Goal: Task Accomplishment & Management: Complete application form

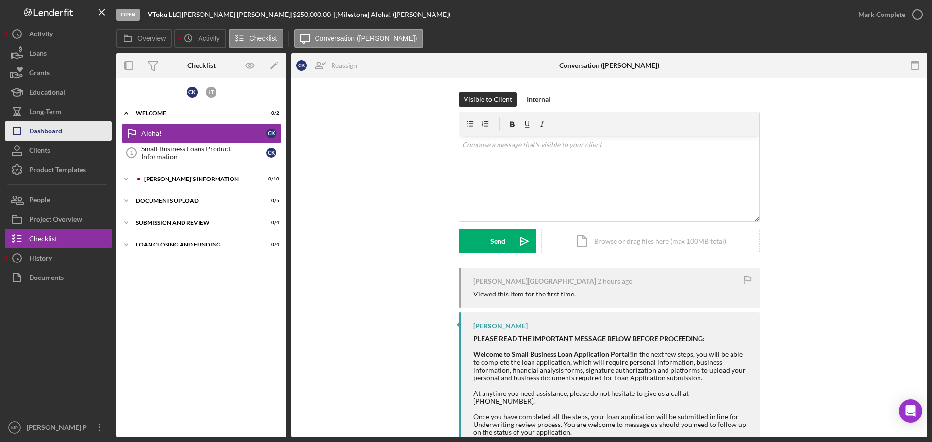
click at [53, 136] on div "Dashboard" at bounding box center [45, 132] width 33 height 22
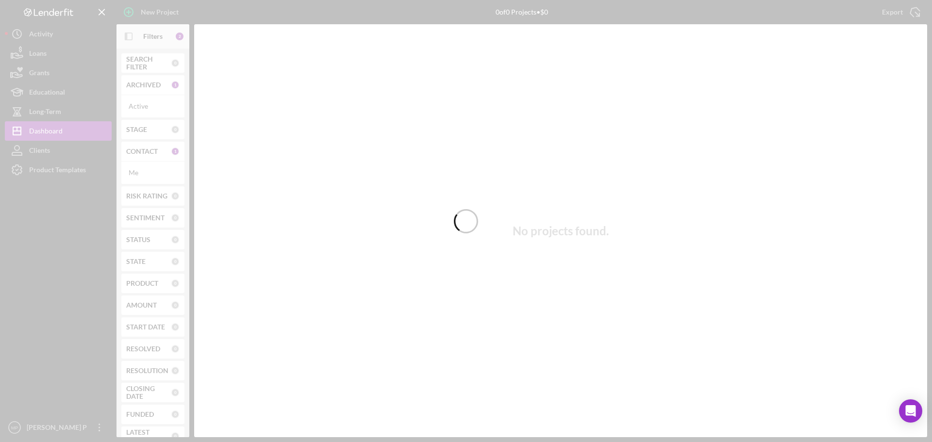
click at [128, 36] on div at bounding box center [466, 221] width 932 height 442
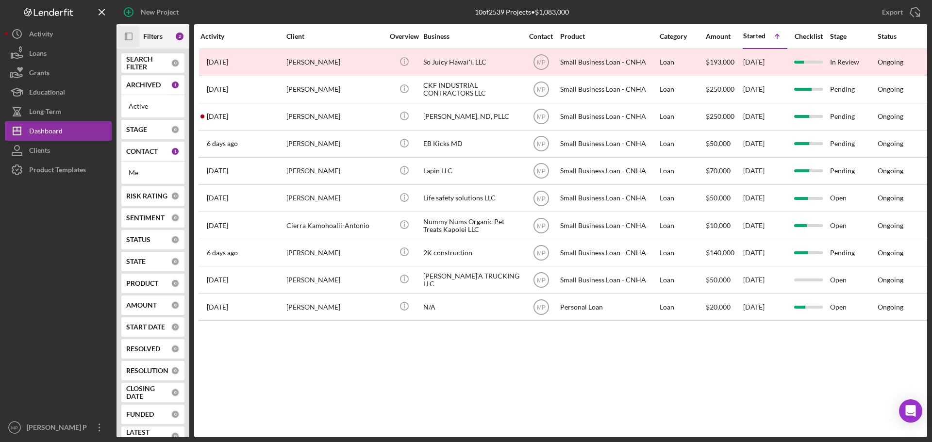
click at [130, 33] on rect "button" at bounding box center [128, 36] width 7 height 7
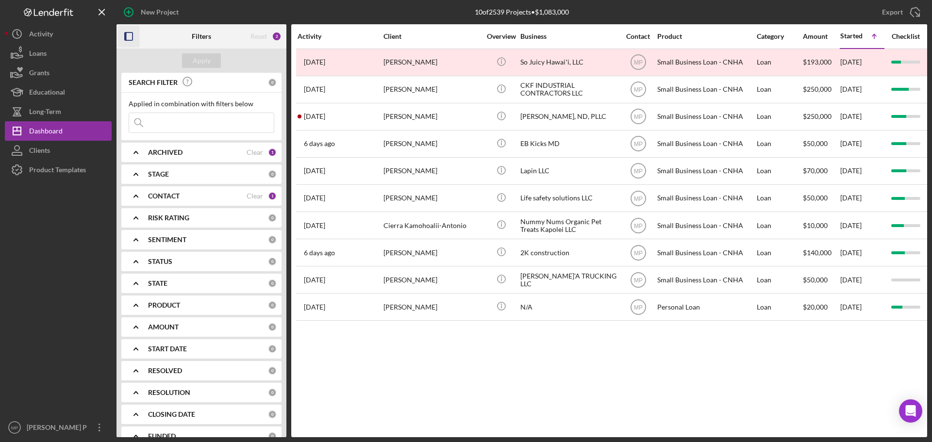
click at [161, 198] on b "CONTACT" at bounding box center [164, 196] width 32 height 8
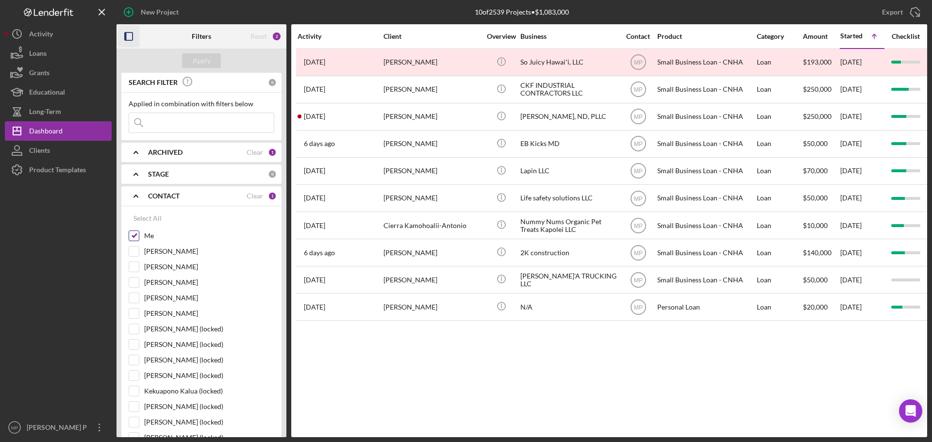
click at [132, 237] on input "Me" at bounding box center [134, 236] width 10 height 10
checkbox input "false"
click at [167, 155] on b "ARCHIVED" at bounding box center [165, 153] width 34 height 8
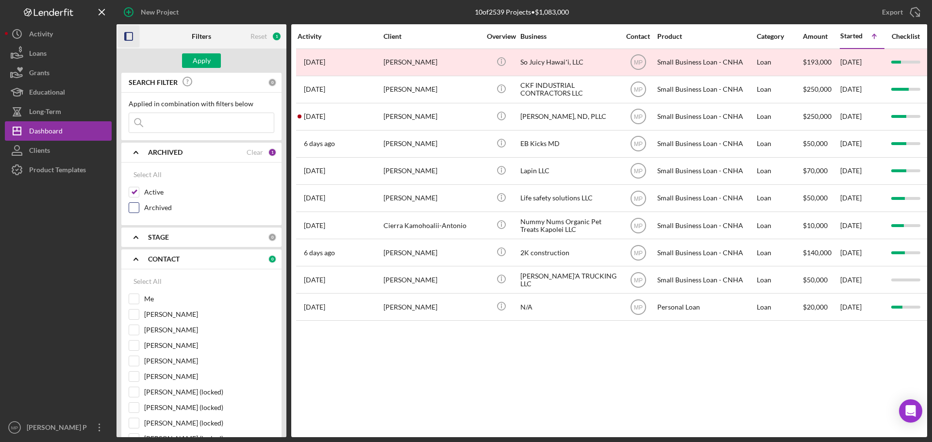
click at [134, 207] on input "Archived" at bounding box center [134, 208] width 10 height 10
checkbox input "true"
click at [177, 121] on input at bounding box center [201, 122] width 145 height 19
click at [183, 122] on input at bounding box center [201, 122] width 145 height 19
type input "vtoku"
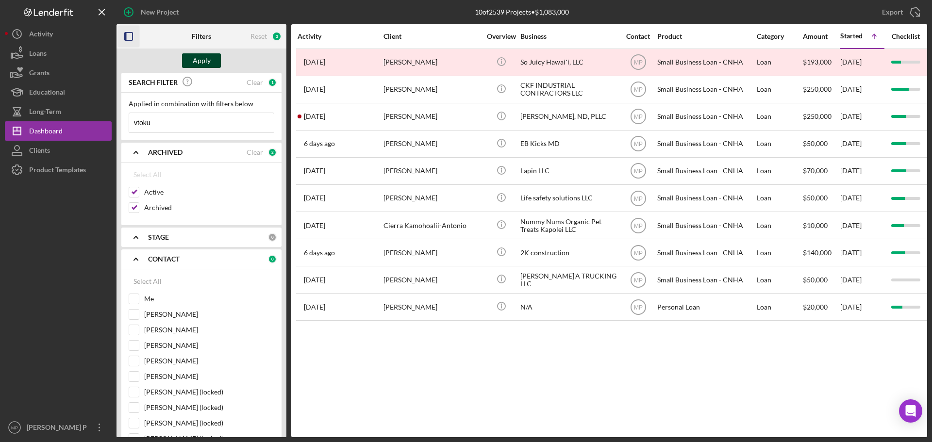
click at [203, 60] on div "Apply" at bounding box center [202, 60] width 18 height 15
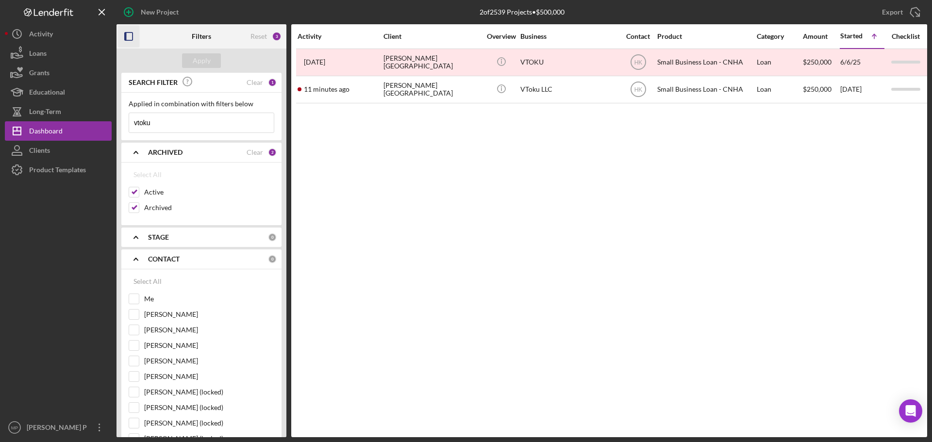
click at [131, 37] on icon "button" at bounding box center [129, 37] width 22 height 22
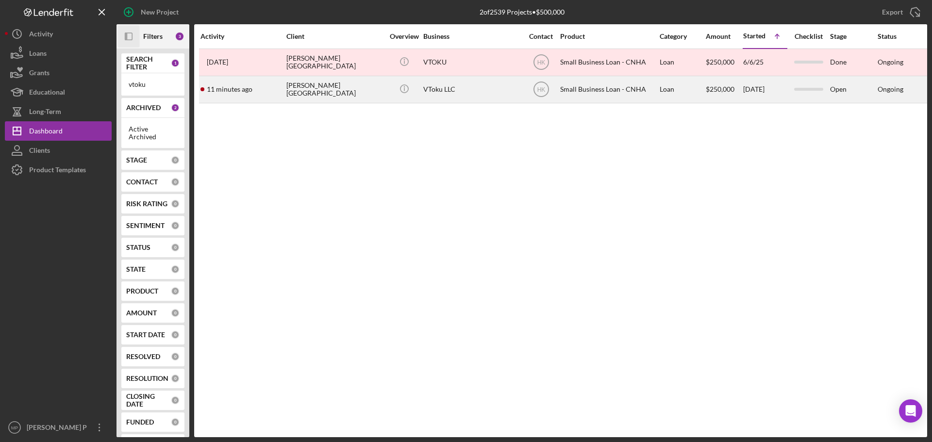
click at [590, 90] on div "Small Business Loan - CNHA" at bounding box center [608, 90] width 97 height 26
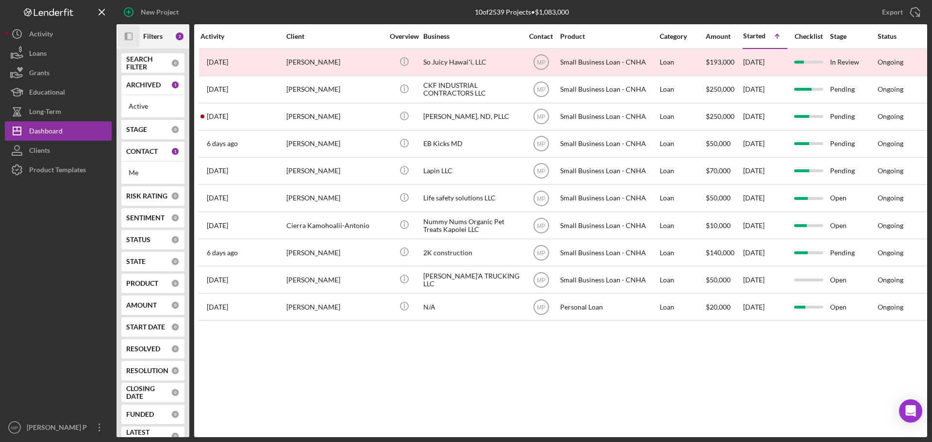
click at [128, 34] on icon "Icon/Panel Side Expand" at bounding box center [129, 37] width 22 height 22
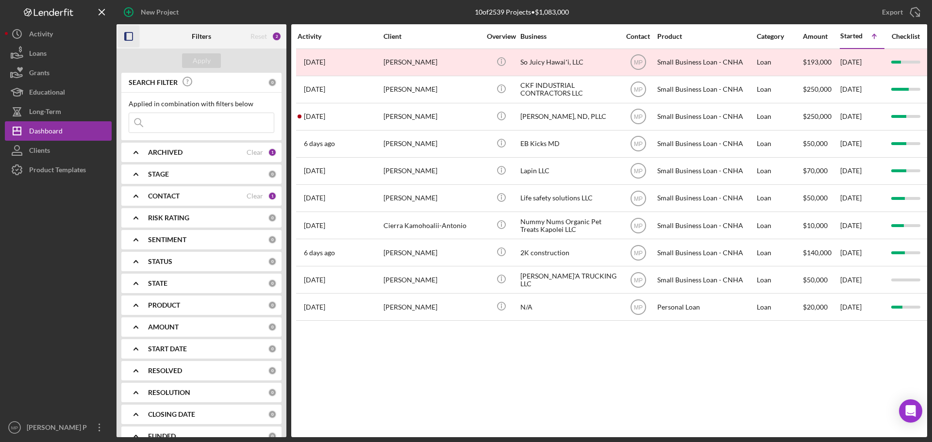
click at [173, 192] on b "CONTACT" at bounding box center [164, 196] width 32 height 8
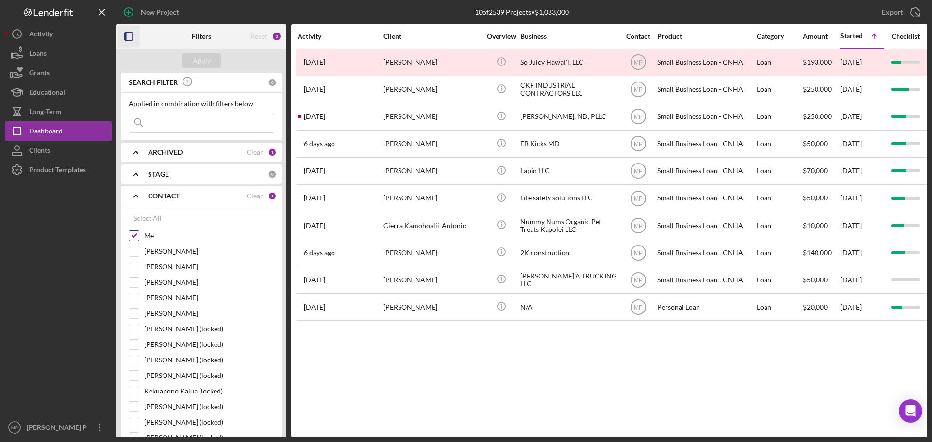
click at [138, 236] on input "Me" at bounding box center [134, 236] width 10 height 10
checkbox input "false"
click at [180, 150] on b "ARCHIVED" at bounding box center [165, 153] width 34 height 8
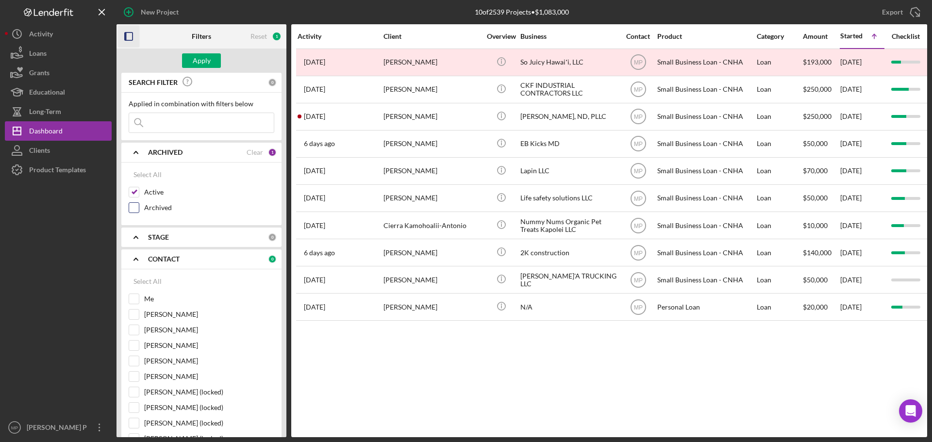
click at [130, 209] on input "Archived" at bounding box center [134, 208] width 10 height 10
checkbox input "true"
click at [194, 119] on input at bounding box center [201, 122] width 145 height 19
type input "vtoku"
click at [203, 62] on div "Apply" at bounding box center [202, 60] width 18 height 15
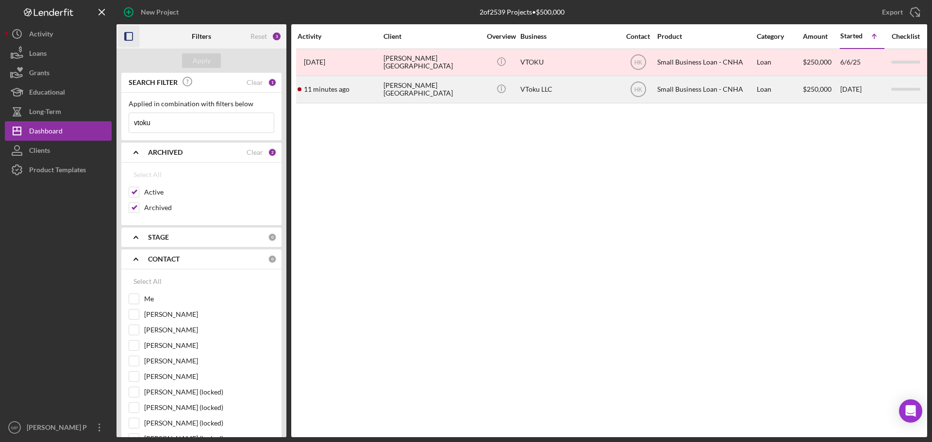
click at [446, 88] on div "[PERSON_NAME][GEOGRAPHIC_DATA]" at bounding box center [432, 90] width 97 height 26
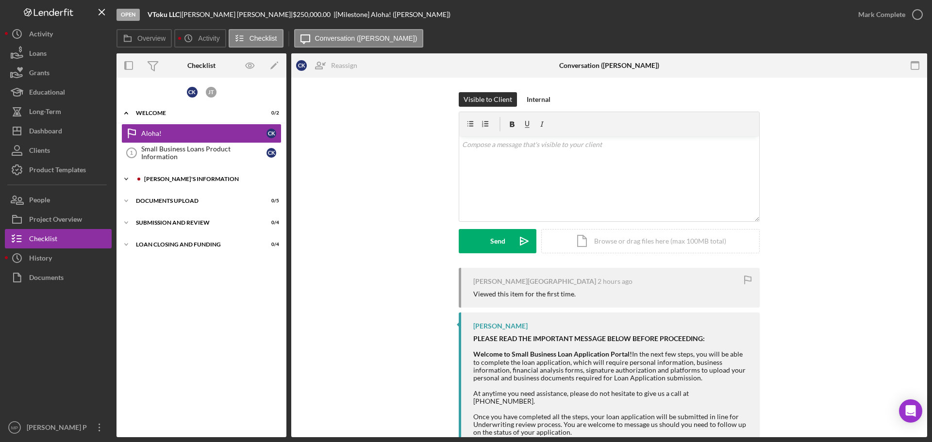
click at [163, 181] on div "[PERSON_NAME]'S INFORMATION" at bounding box center [209, 179] width 130 height 6
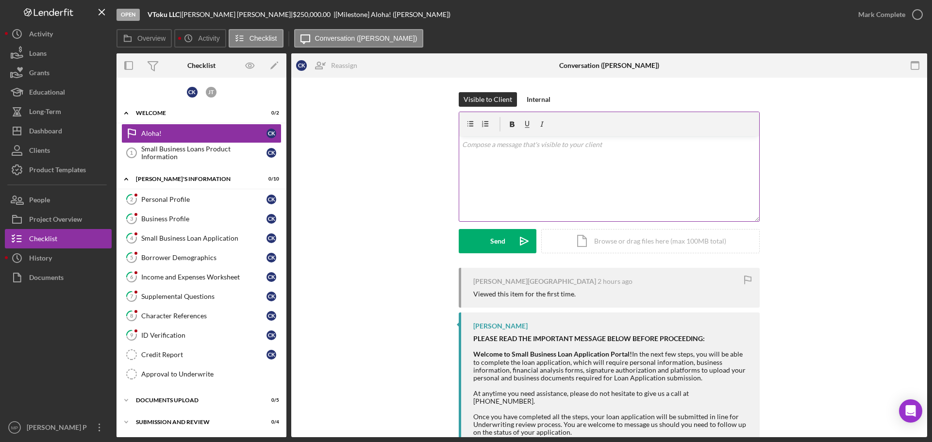
click at [483, 161] on div "v Color teal Color pink Remove color Add row above Add row below Add column bef…" at bounding box center [609, 178] width 300 height 85
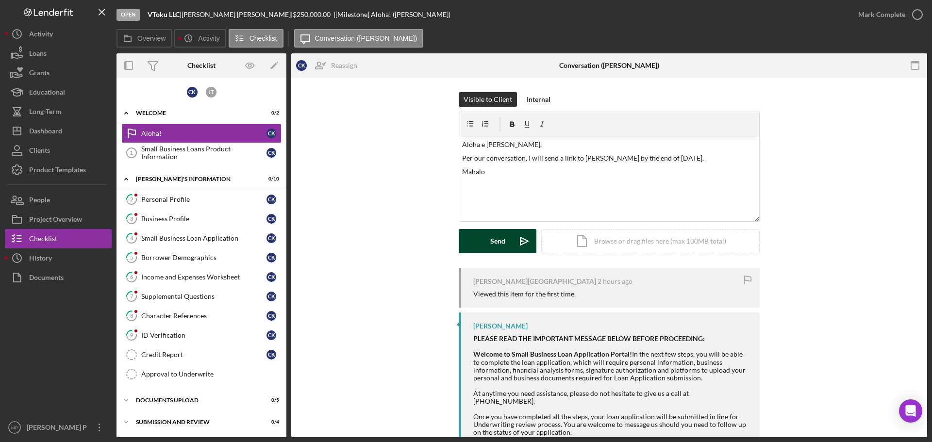
click at [491, 245] on div "Send" at bounding box center [498, 241] width 15 height 24
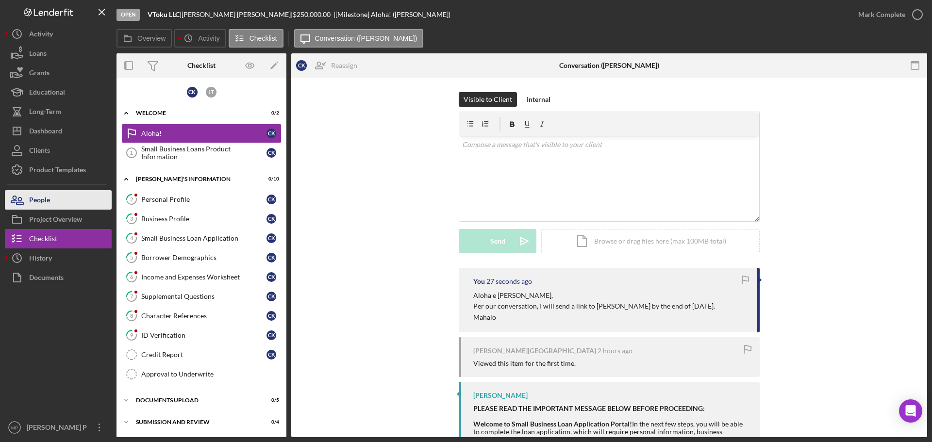
click at [59, 201] on button "People" at bounding box center [58, 199] width 107 height 19
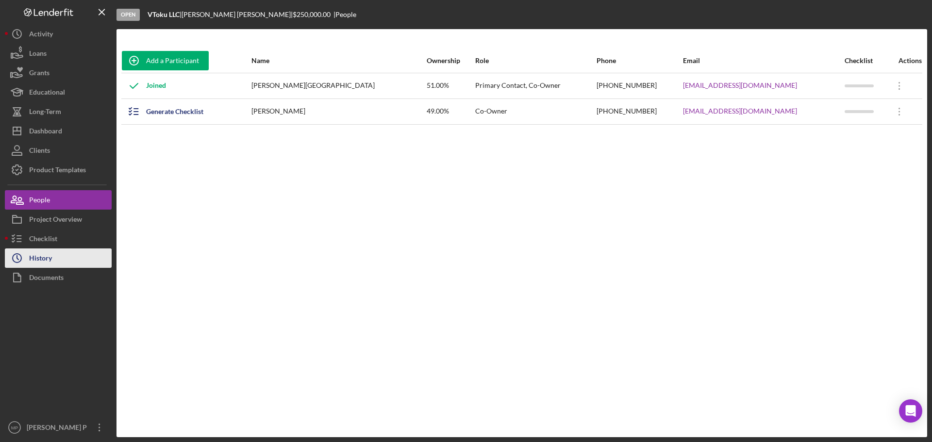
click at [57, 260] on button "Icon/History History" at bounding box center [58, 258] width 107 height 19
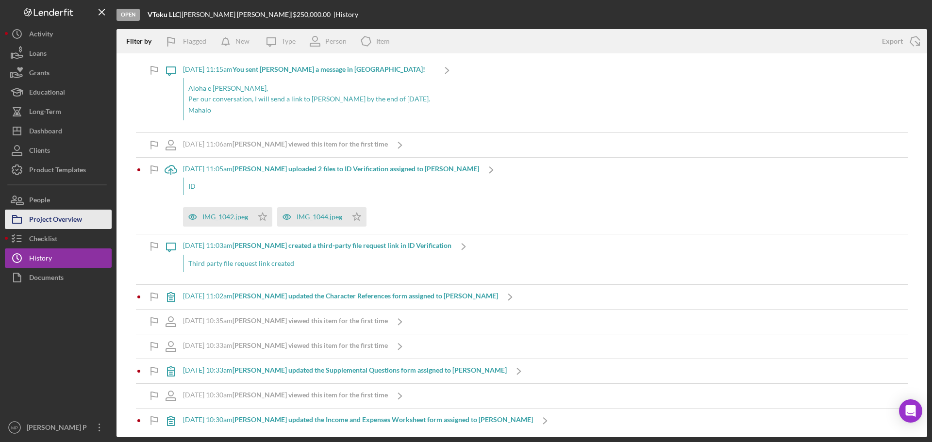
click at [59, 218] on div "Project Overview" at bounding box center [55, 221] width 53 height 22
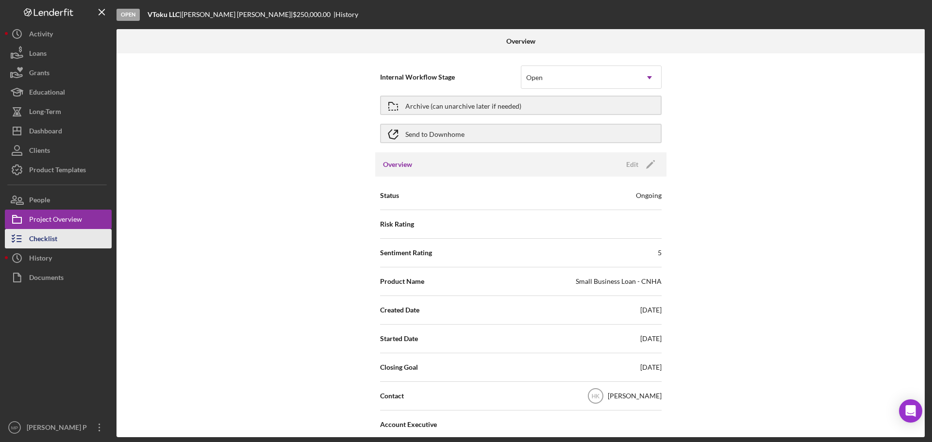
click at [46, 244] on div "Checklist" at bounding box center [43, 240] width 28 height 22
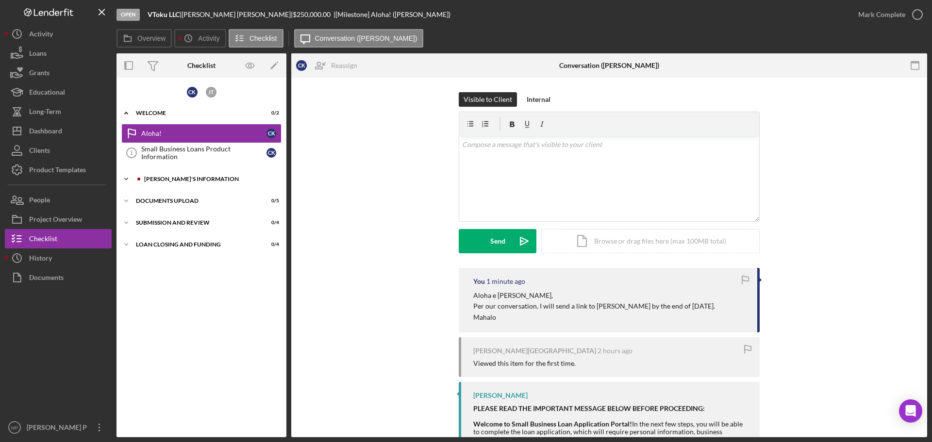
click at [165, 183] on div "Icon/Expander [PERSON_NAME]'S INFORMATION 0 / 10" at bounding box center [202, 178] width 170 height 19
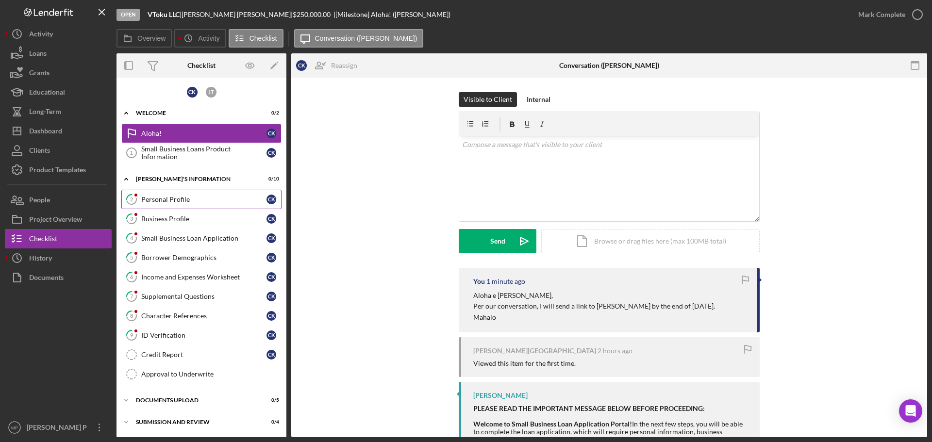
click at [192, 196] on div "Personal Profile" at bounding box center [203, 200] width 125 height 8
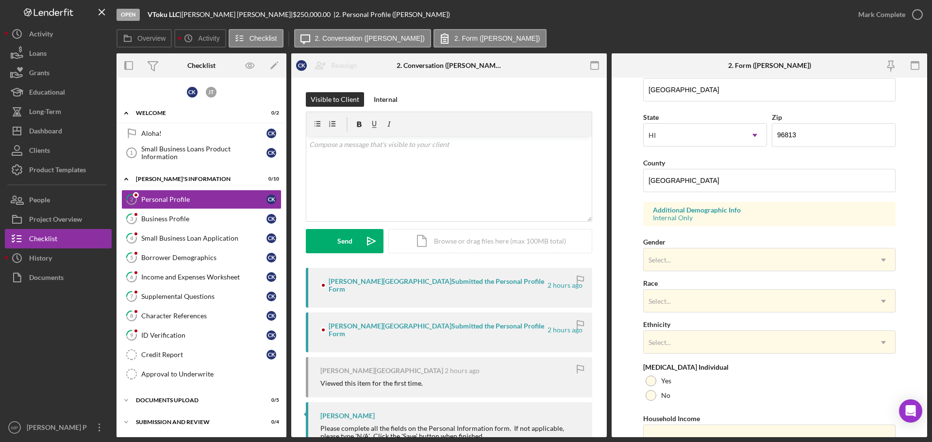
scroll to position [288, 0]
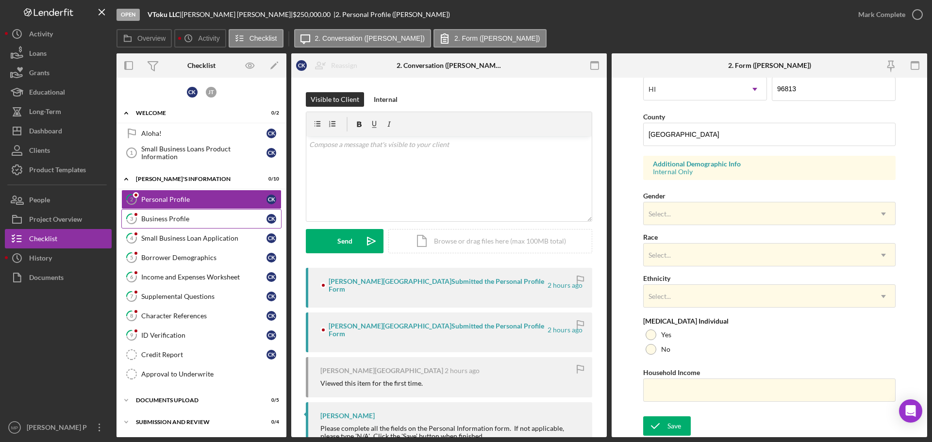
click at [181, 220] on div "Business Profile" at bounding box center [203, 219] width 125 height 8
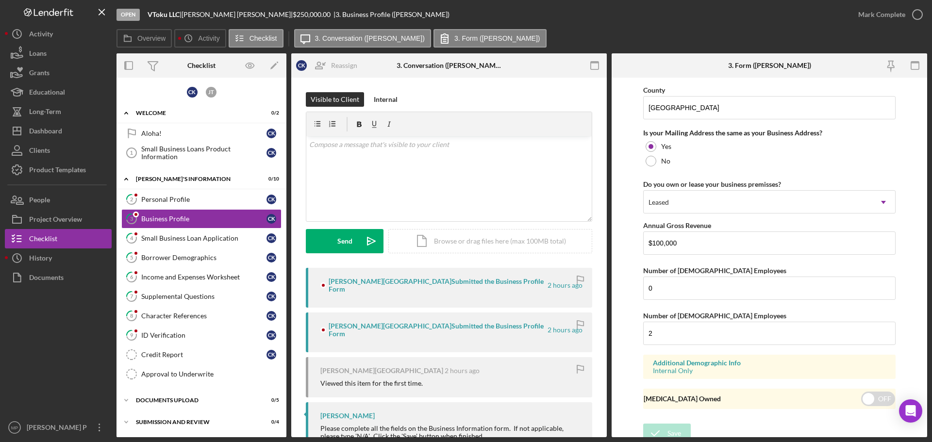
scroll to position [846, 0]
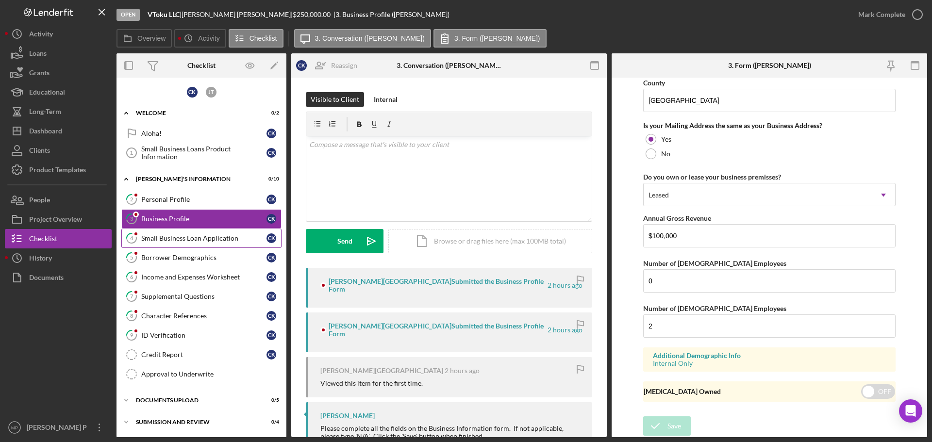
click at [201, 238] on div "Small Business Loan Application" at bounding box center [203, 239] width 125 height 8
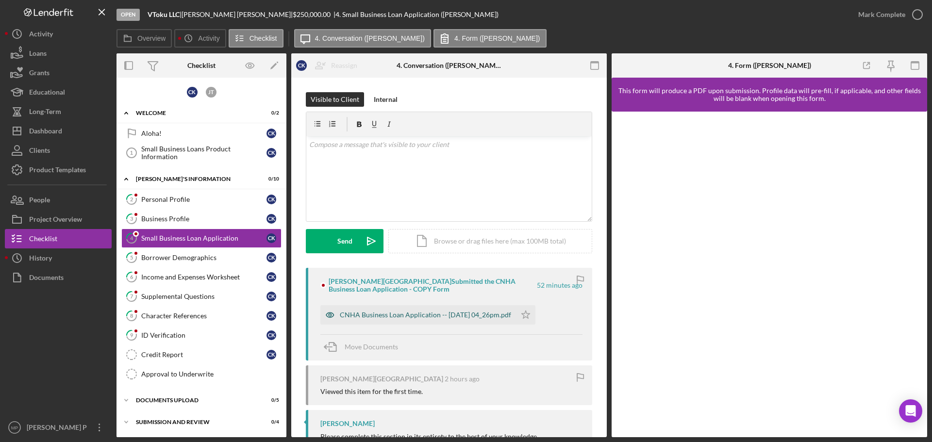
click at [466, 316] on div "CNHA Business Loan Application -- [DATE] 04_26pm.pdf" at bounding box center [425, 315] width 171 height 8
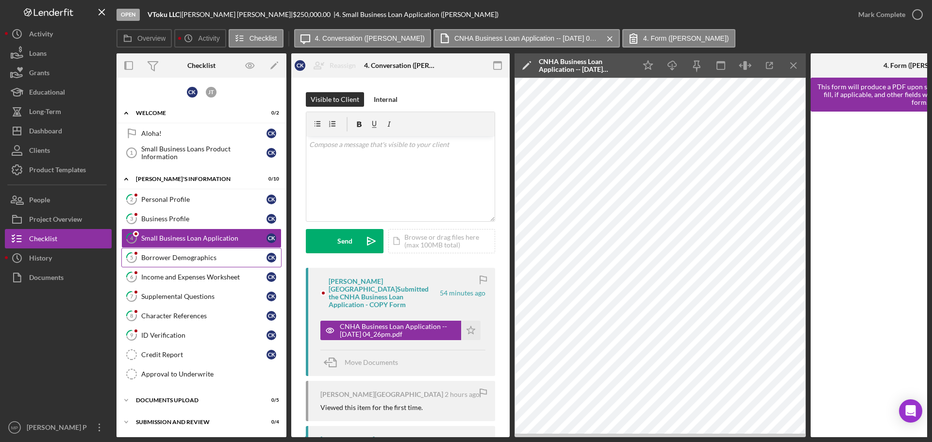
click at [165, 253] on link "5 Borrower Demographics C K" at bounding box center [201, 257] width 160 height 19
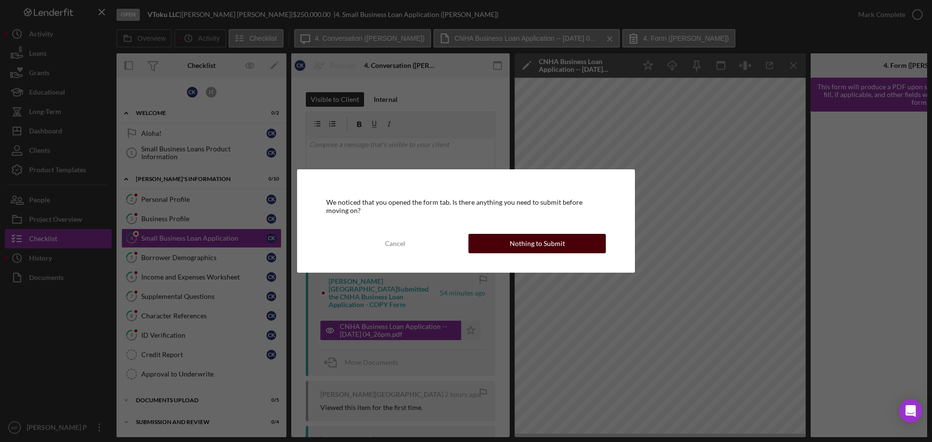
click at [528, 245] on div "Nothing to Submit" at bounding box center [537, 243] width 55 height 19
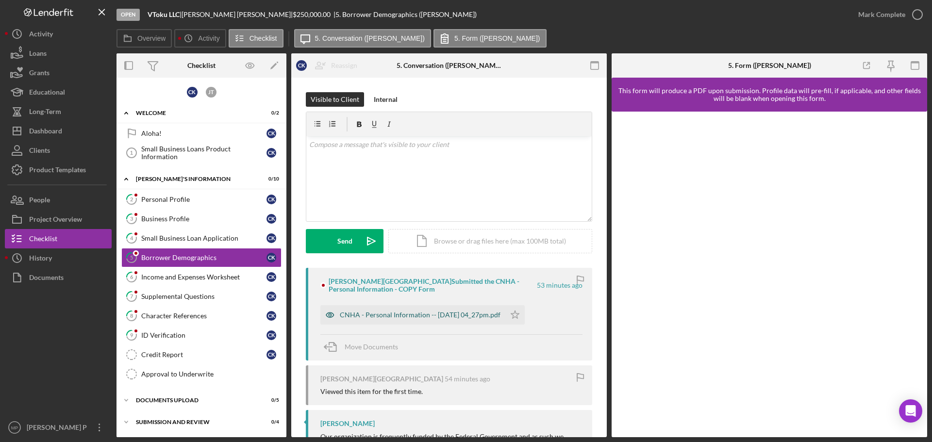
click at [433, 314] on div "CNHA - Personal Information -- [DATE] 04_27pm.pdf" at bounding box center [420, 315] width 161 height 8
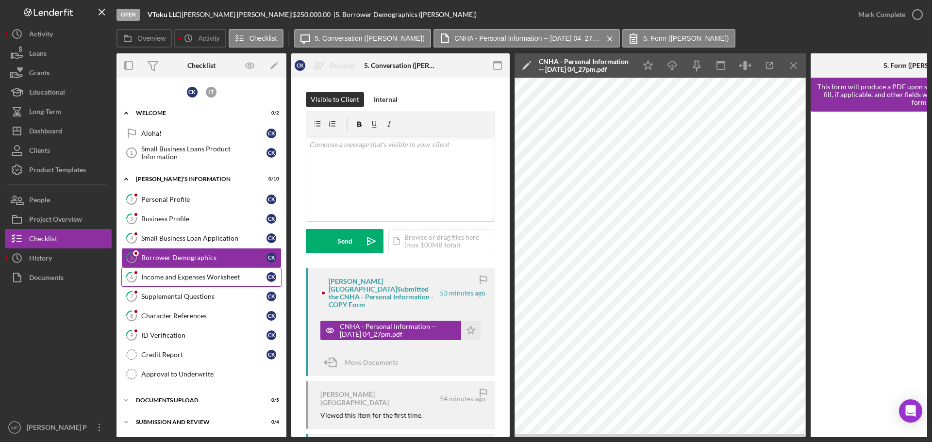
click at [182, 279] on div "Income and Expenses Worksheet" at bounding box center [203, 277] width 125 height 8
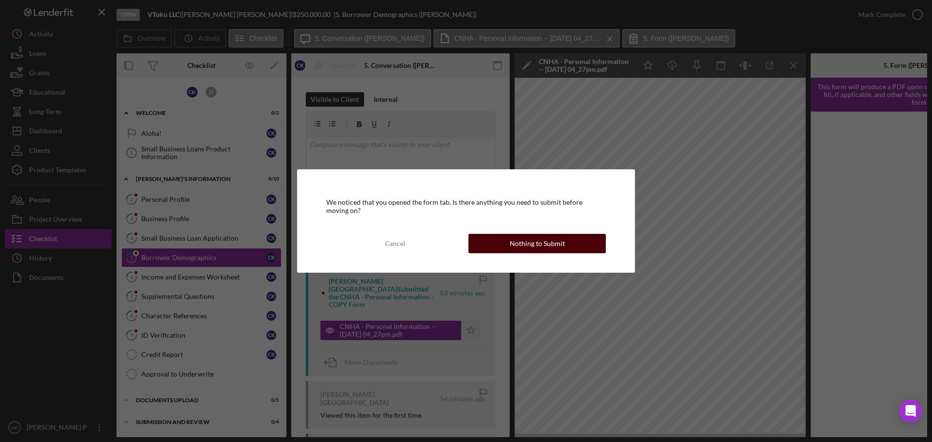
click at [495, 244] on button "Nothing to Submit" at bounding box center [537, 243] width 137 height 19
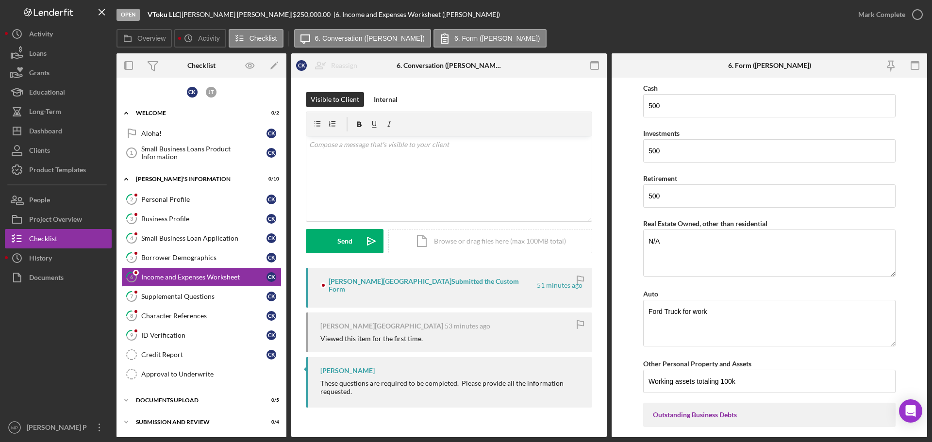
scroll to position [728, 0]
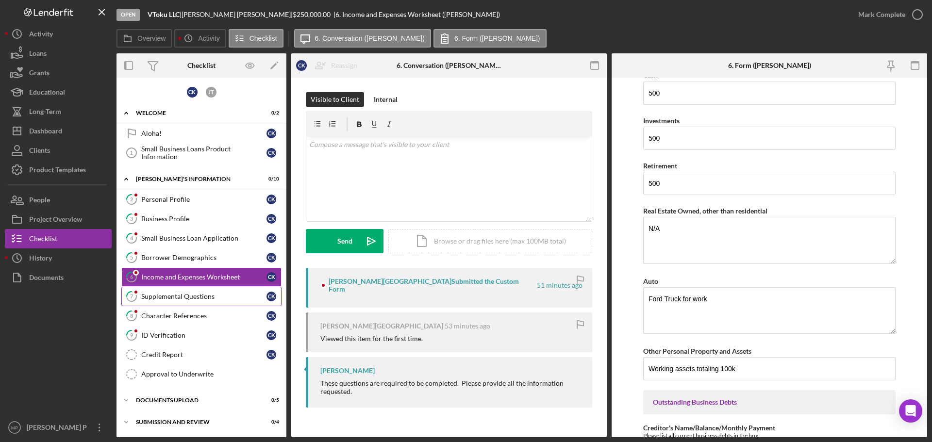
click at [196, 299] on div "Supplemental Questions" at bounding box center [203, 297] width 125 height 8
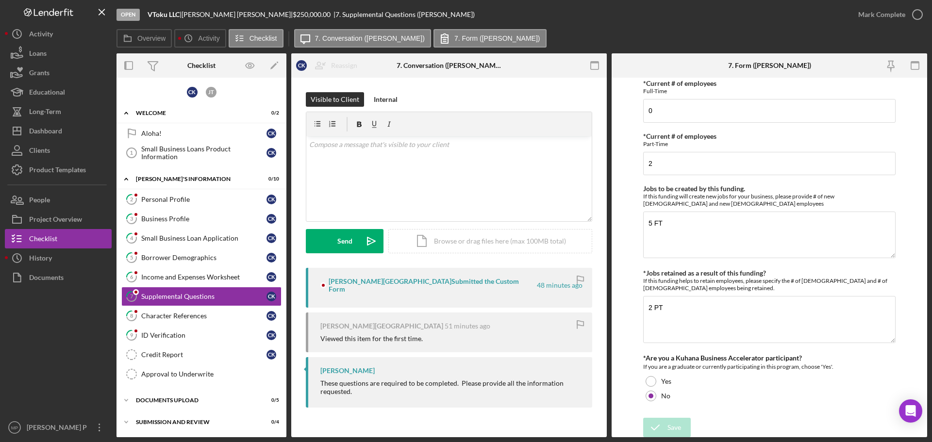
scroll to position [595, 0]
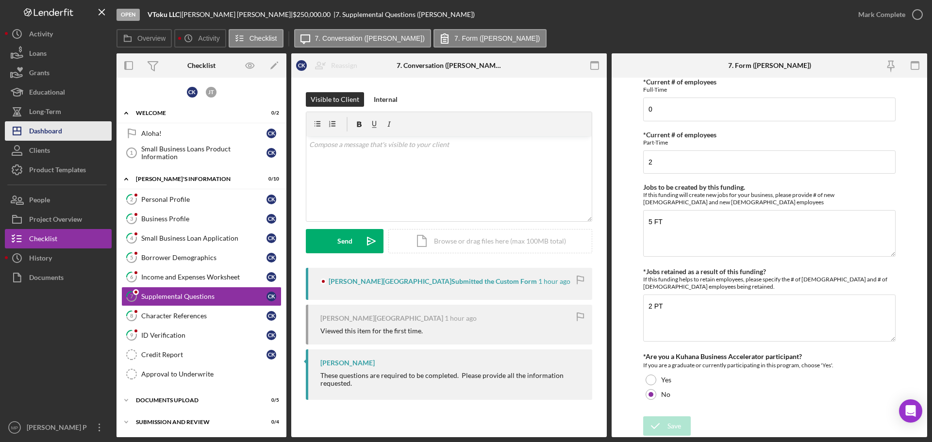
click at [73, 135] on button "Icon/Dashboard Dashboard" at bounding box center [58, 130] width 107 height 19
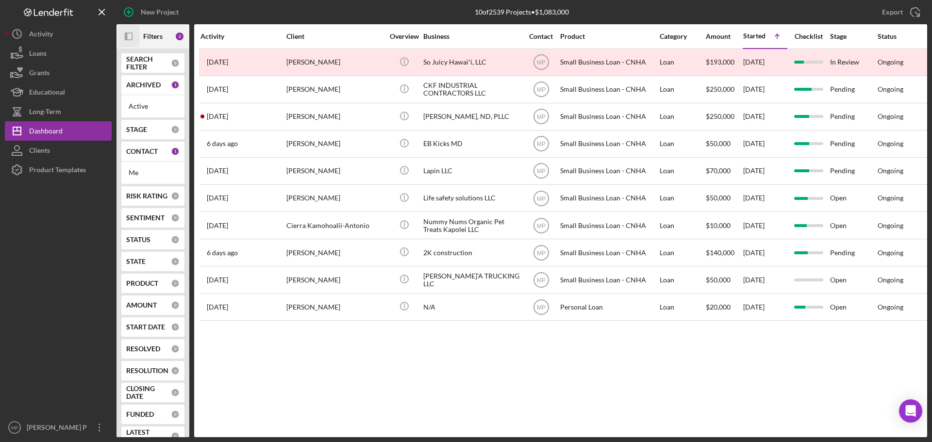
click at [126, 38] on icon "button" at bounding box center [126, 37] width 2 height 8
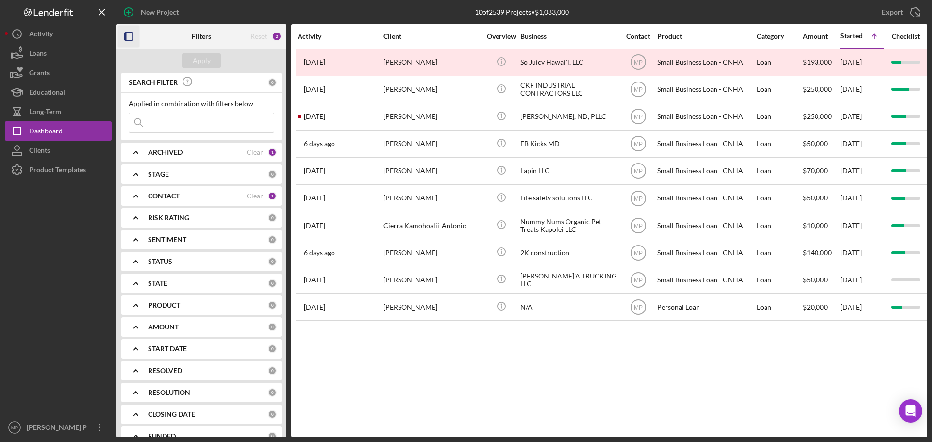
click at [134, 192] on icon "Icon/Expander" at bounding box center [136, 196] width 24 height 24
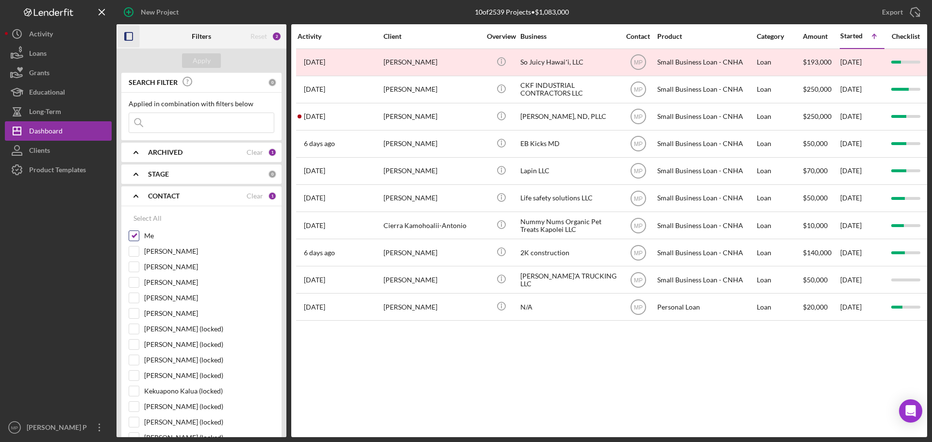
click at [134, 237] on input "Me" at bounding box center [134, 236] width 10 height 10
checkbox input "false"
click at [188, 121] on input at bounding box center [201, 122] width 145 height 19
type input "vtoku"
click at [199, 61] on div "Apply" at bounding box center [202, 60] width 18 height 15
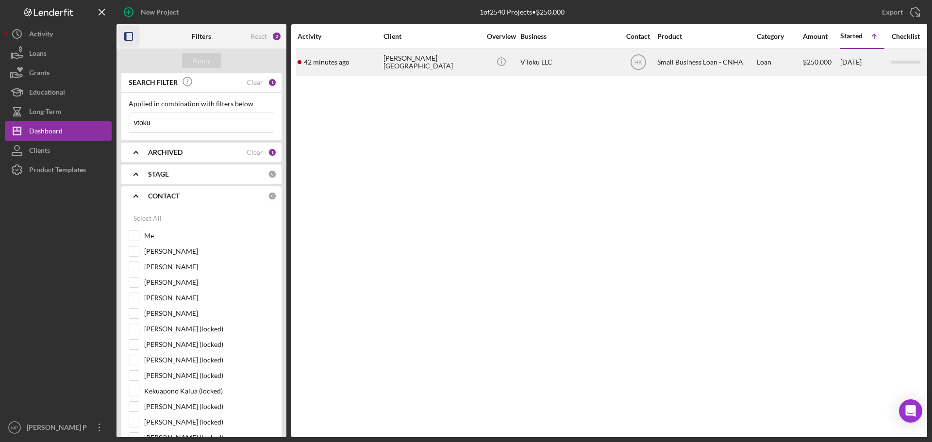
click at [435, 66] on div "[PERSON_NAME][GEOGRAPHIC_DATA]" at bounding box center [432, 63] width 97 height 26
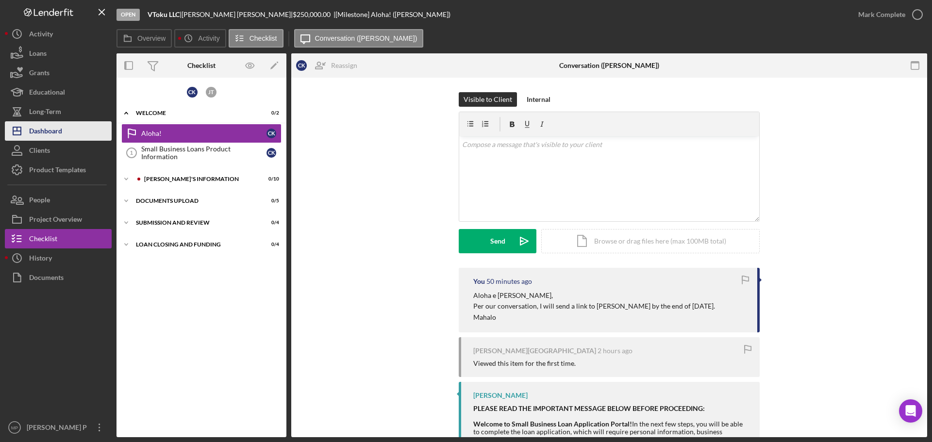
click at [56, 130] on div "Dashboard" at bounding box center [45, 132] width 33 height 22
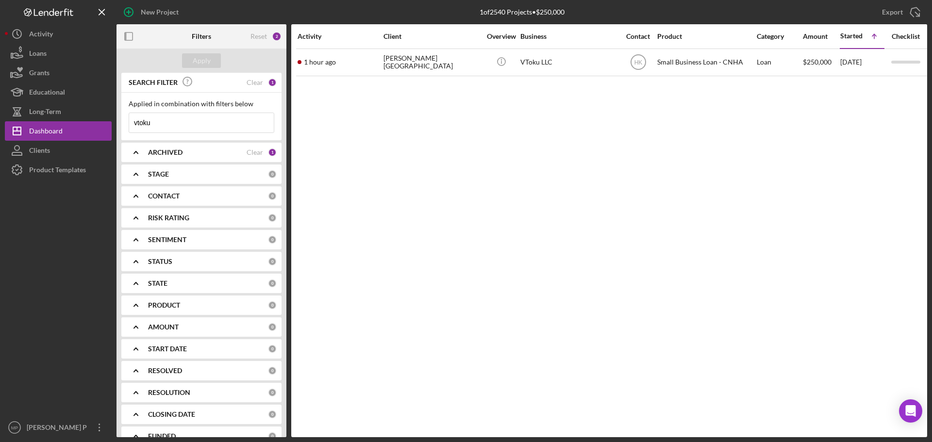
click at [198, 124] on input "vtoku" at bounding box center [201, 122] width 145 height 19
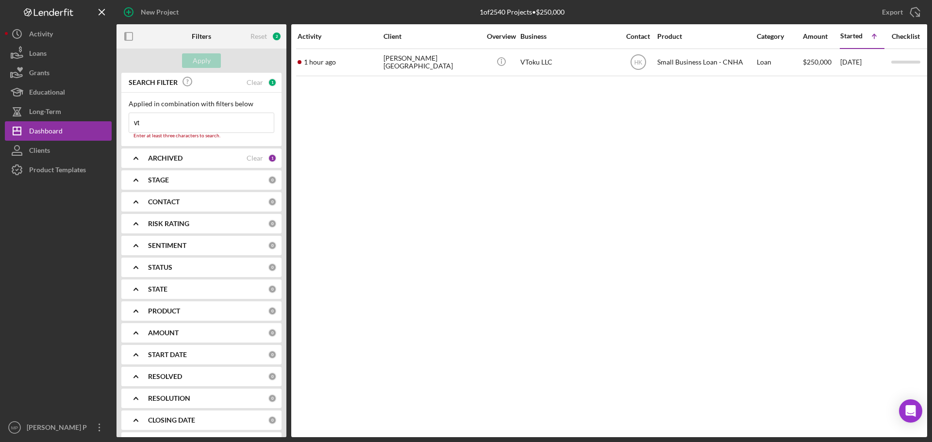
type input "v"
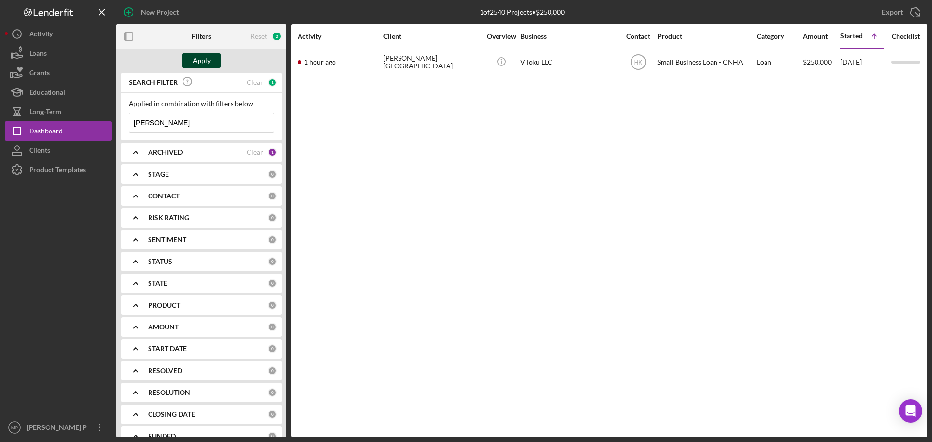
type input "[PERSON_NAME]"
click at [197, 62] on div "Apply" at bounding box center [202, 60] width 18 height 15
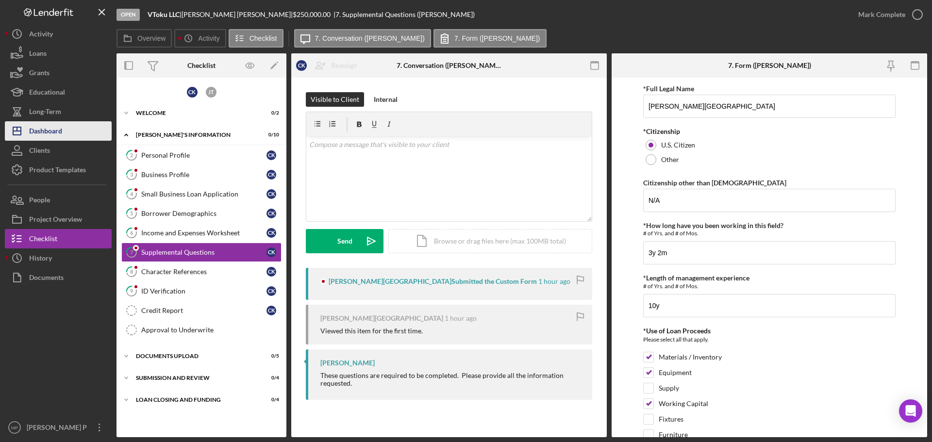
click at [50, 130] on div "Dashboard" at bounding box center [45, 132] width 33 height 22
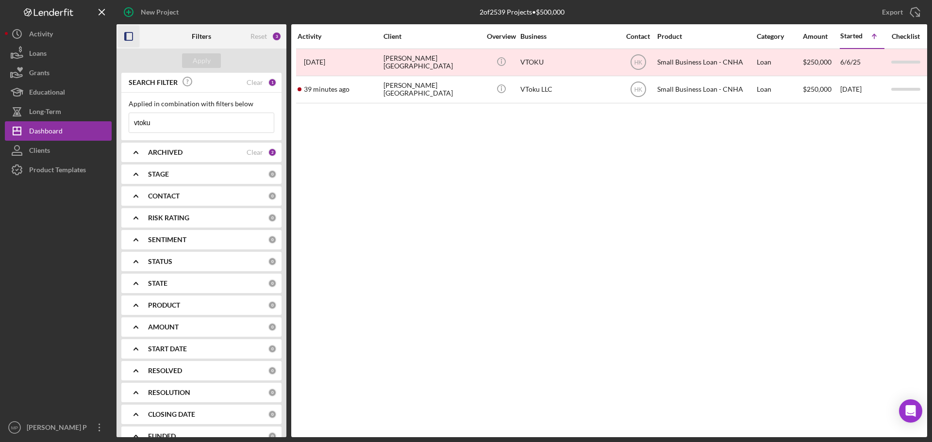
click at [131, 38] on icon "button" at bounding box center [129, 37] width 22 height 22
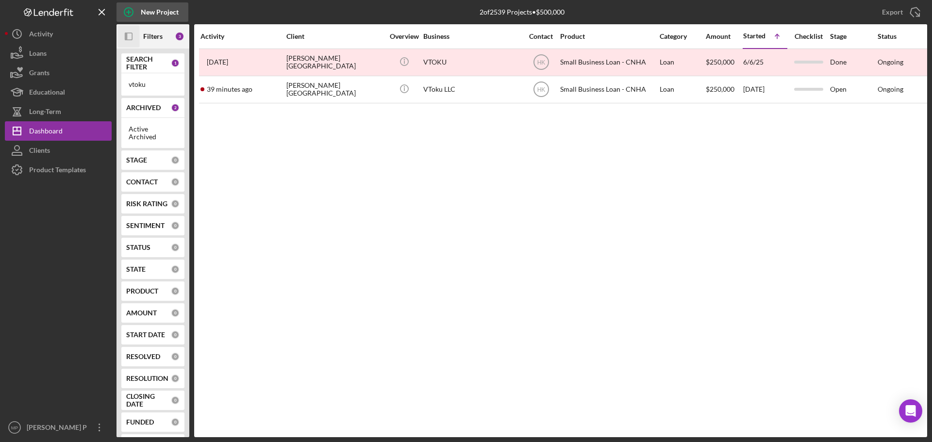
click at [144, 10] on div "New Project" at bounding box center [160, 11] width 38 height 19
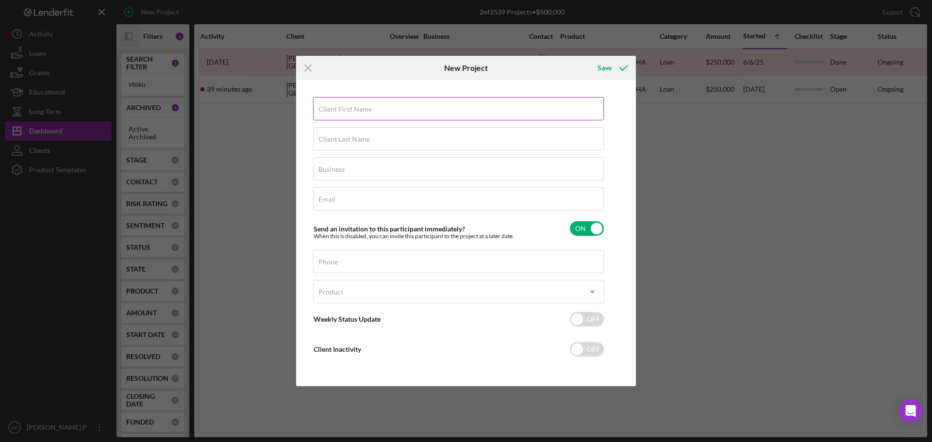
click at [387, 110] on input "Client First Name" at bounding box center [458, 108] width 291 height 23
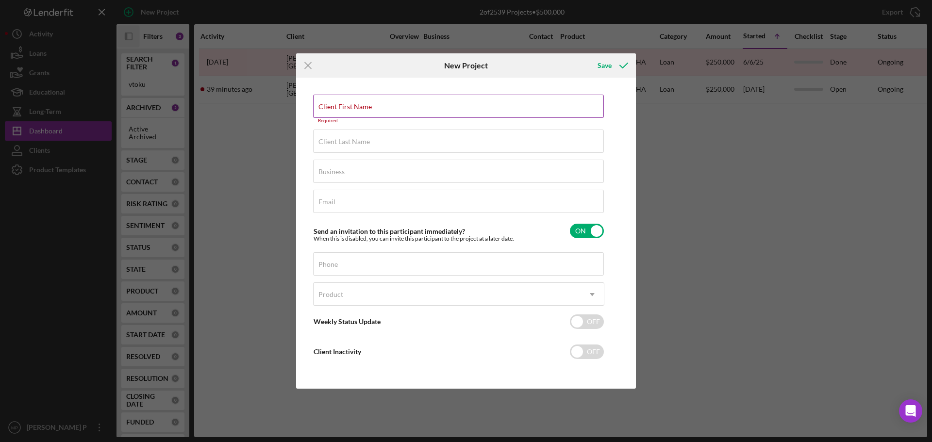
click at [357, 109] on label "Client First Name" at bounding box center [345, 107] width 53 height 8
click at [357, 109] on input "Client First Name" at bounding box center [458, 106] width 291 height 23
paste input "Amos"
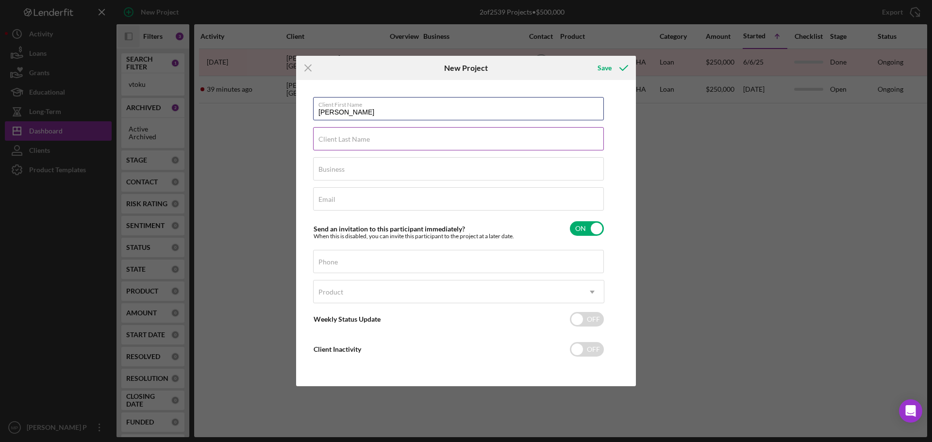
type input "Amos"
click at [349, 143] on label "Client Last Name" at bounding box center [344, 139] width 51 height 8
click at [349, 143] on input "Client Last Name" at bounding box center [458, 138] width 291 height 23
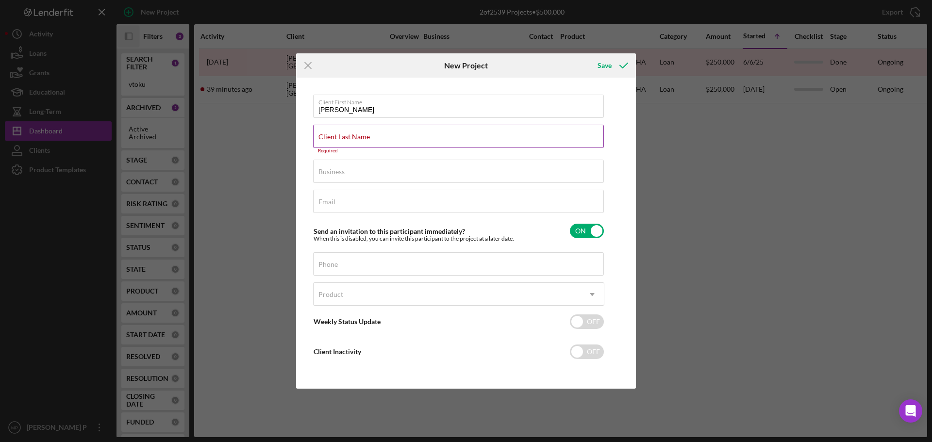
click at [356, 137] on label "Client Last Name" at bounding box center [344, 137] width 51 height 8
click at [356, 137] on input "Client Last Name" at bounding box center [458, 136] width 291 height 23
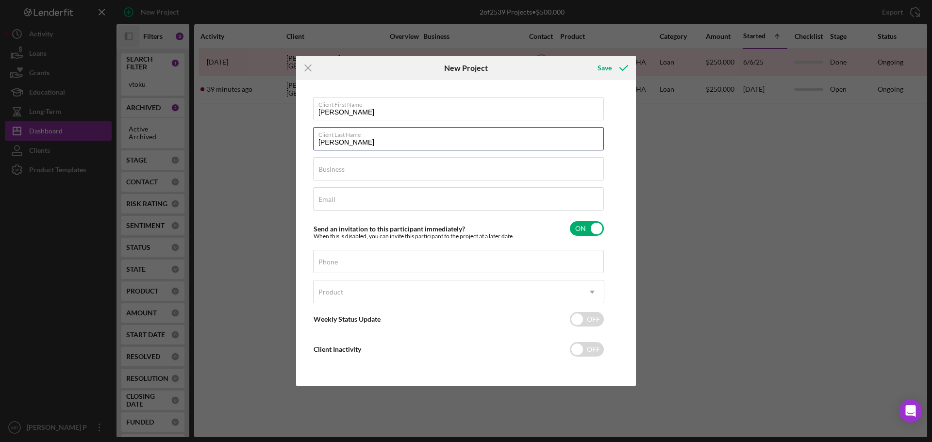
type input "Naone"
click at [348, 173] on input "Business" at bounding box center [458, 168] width 291 height 23
paste input "Sandmann Pickup and Delivery Services"
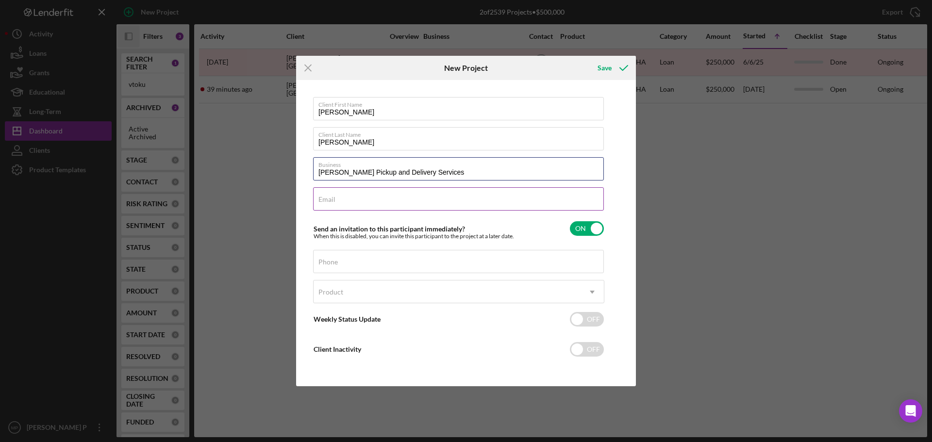
type input "Sandmann Pickup and Delivery Services"
click at [334, 205] on input "Email" at bounding box center [458, 198] width 291 height 23
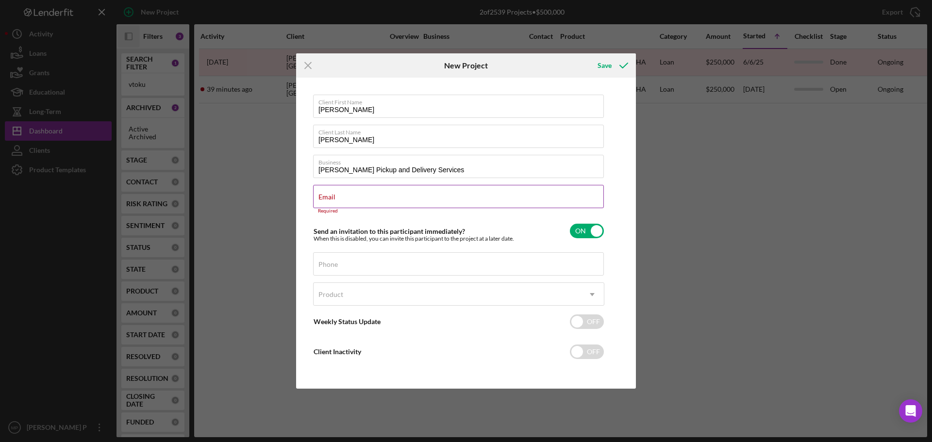
click at [412, 202] on input "Email" at bounding box center [458, 196] width 291 height 23
paste input "sandmanndps@gmail.com"
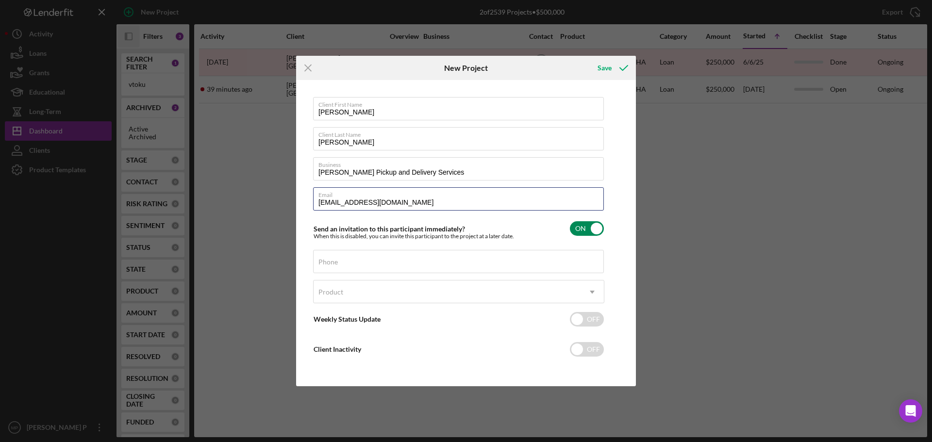
type input "sandmanndps@gmail.com"
click at [591, 230] on input "checkbox" at bounding box center [587, 228] width 34 height 15
checkbox input "false"
click at [338, 263] on input "Phone" at bounding box center [458, 261] width 291 height 23
click at [336, 264] on label "Phone" at bounding box center [328, 262] width 19 height 8
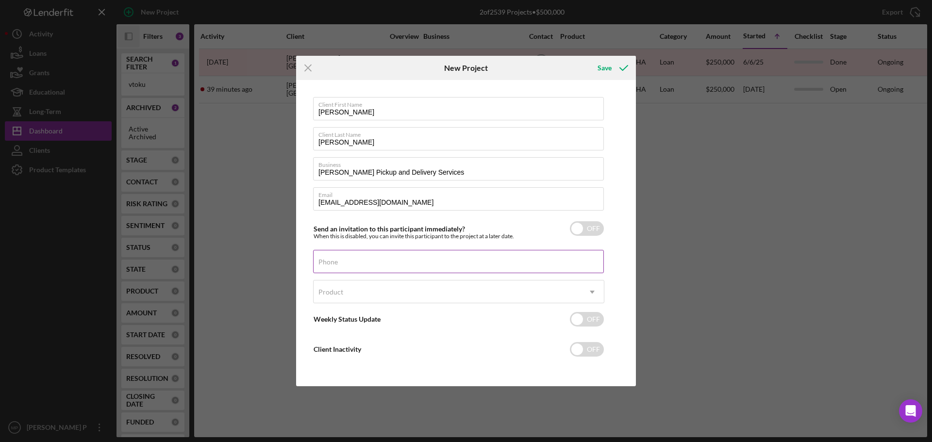
click at [336, 264] on input "Phone" at bounding box center [458, 261] width 291 height 23
paste input "(808) 798-3490"
type input "(808) 798-3490"
click at [372, 292] on div "Product" at bounding box center [447, 292] width 267 height 22
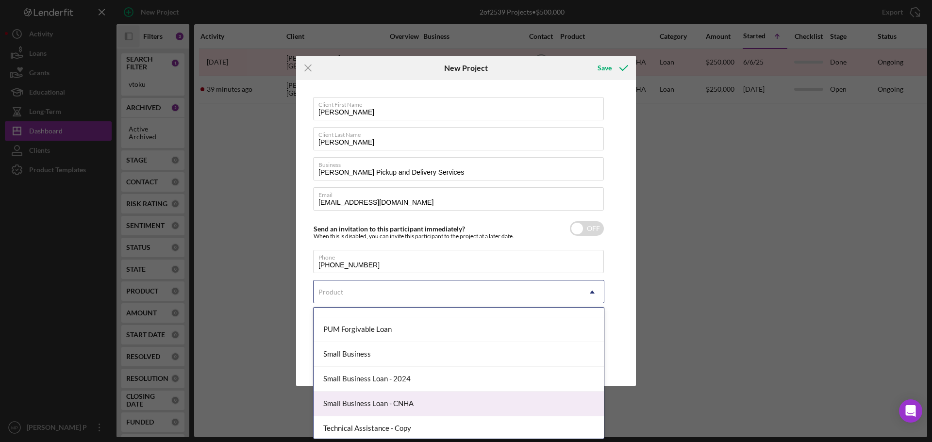
scroll to position [538, 0]
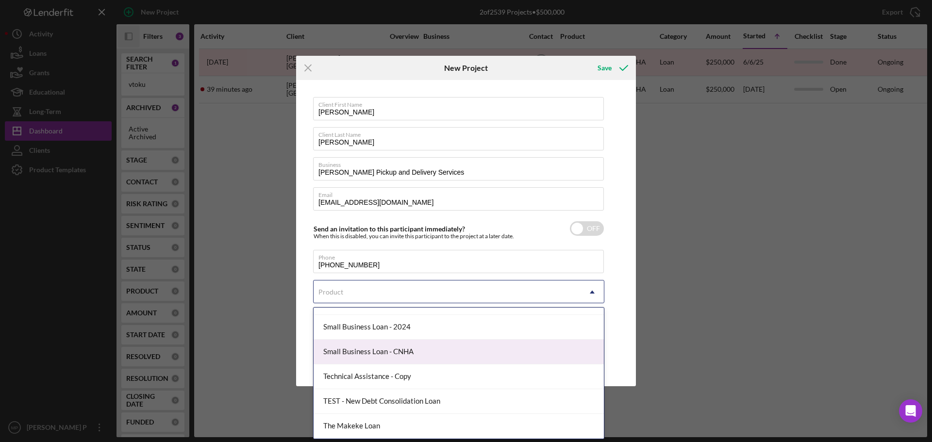
click at [378, 359] on div "Small Business Loan - CNHA" at bounding box center [459, 352] width 290 height 25
checkbox input "true"
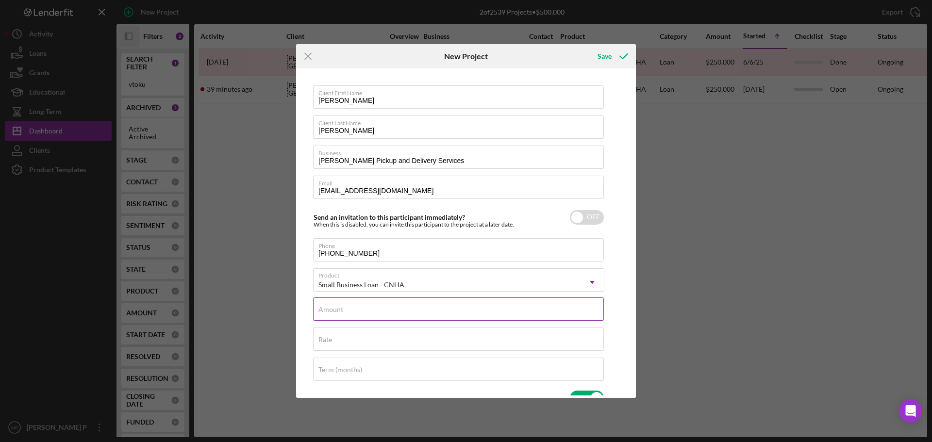
click at [468, 309] on div "Amount" at bounding box center [458, 310] width 291 height 24
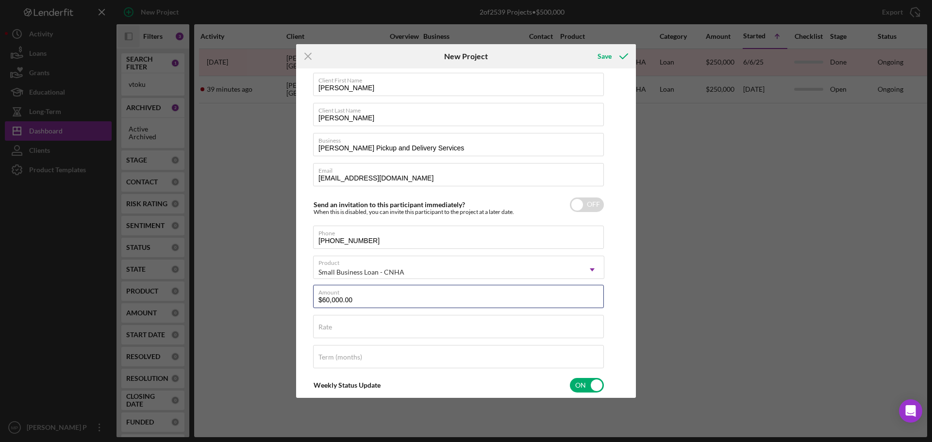
scroll to position [0, 0]
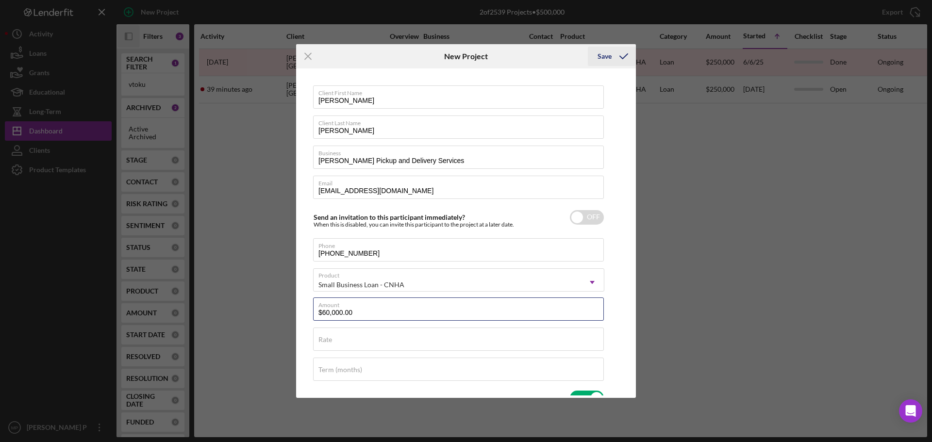
type input "$60,000.00"
click at [610, 59] on div "Save" at bounding box center [605, 56] width 14 height 19
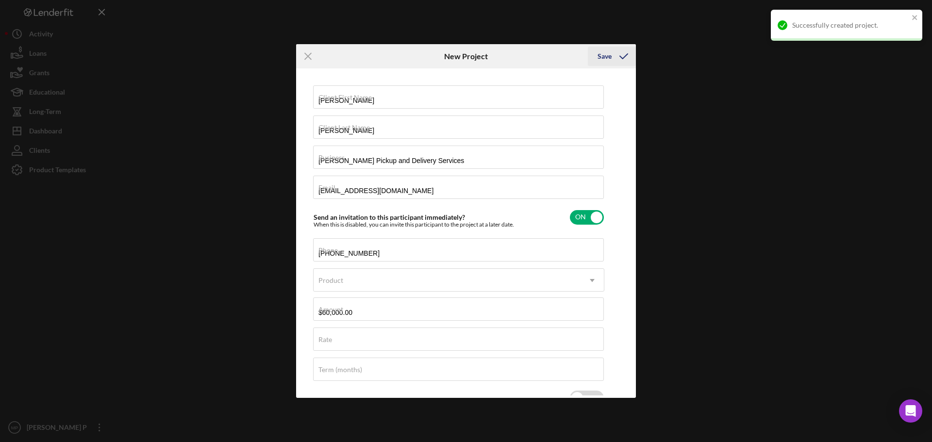
checkbox input "true"
checkbox input "false"
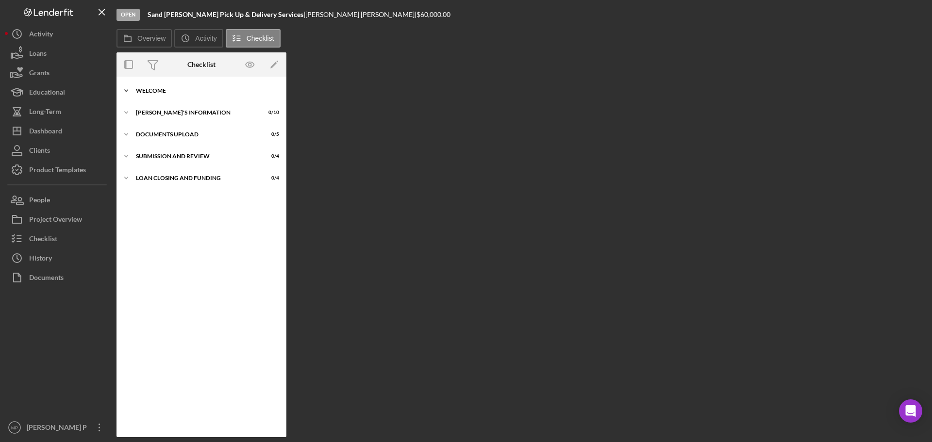
click at [156, 90] on div "WELCOME" at bounding box center [205, 91] width 138 height 6
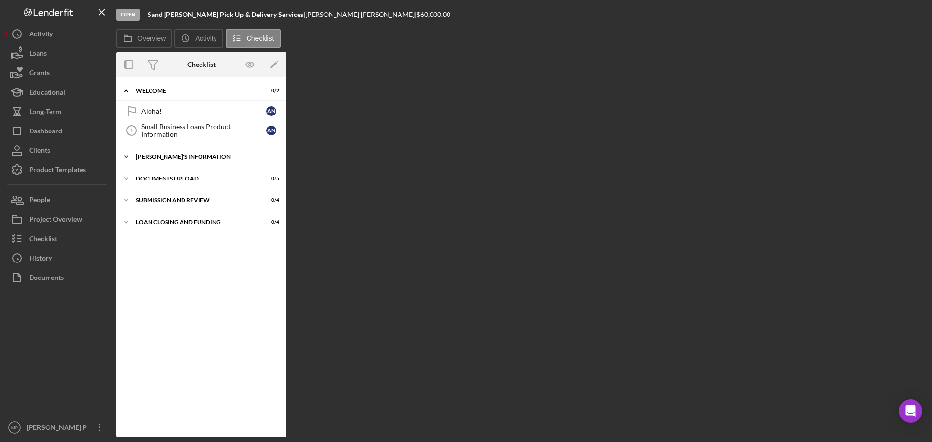
click at [160, 152] on div "Icon/Expander [PERSON_NAME]'S INFORMATION 0 / 10" at bounding box center [202, 156] width 170 height 19
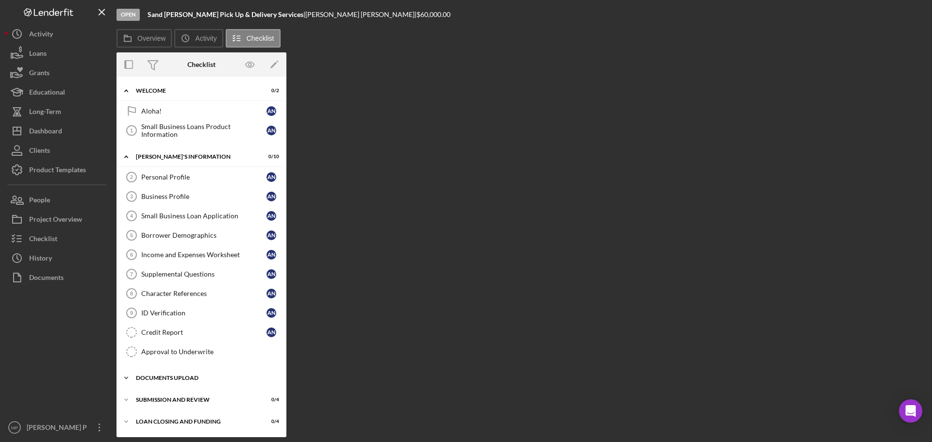
click at [167, 378] on div "DOCUMENTS UPLOAD" at bounding box center [205, 378] width 138 height 6
click at [171, 109] on div "Aloha!" at bounding box center [203, 111] width 125 height 8
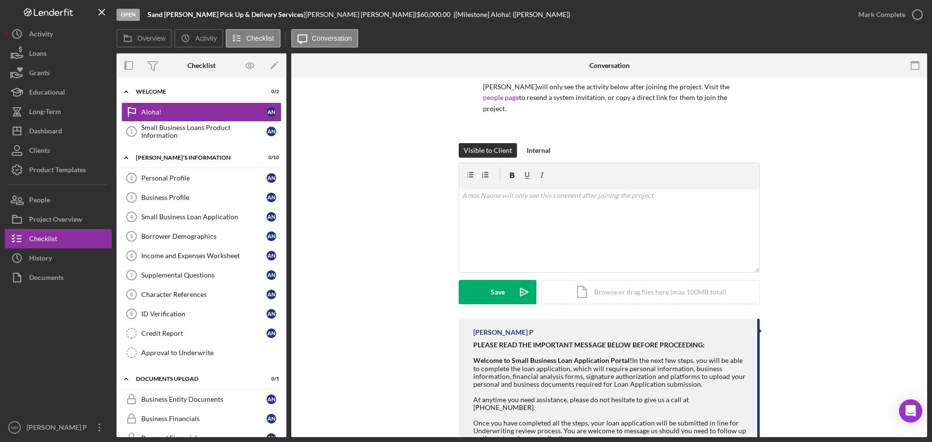
scroll to position [97, 0]
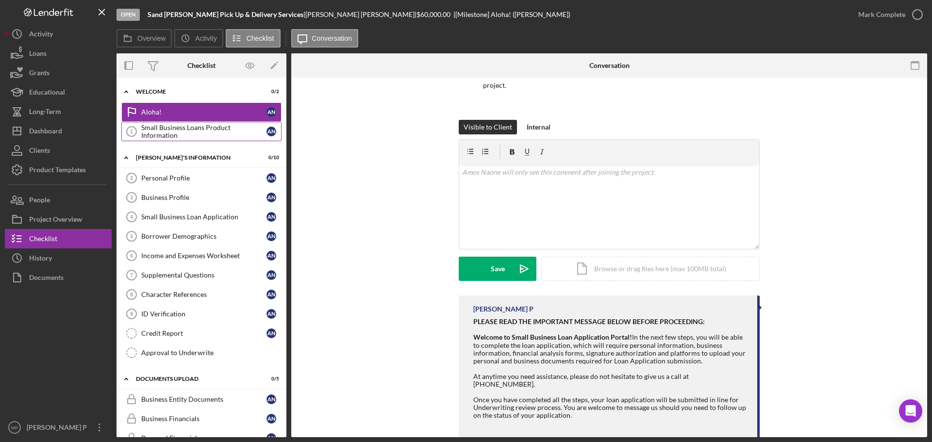
click at [153, 132] on div "Small Business Loans Product Information" at bounding box center [203, 132] width 125 height 16
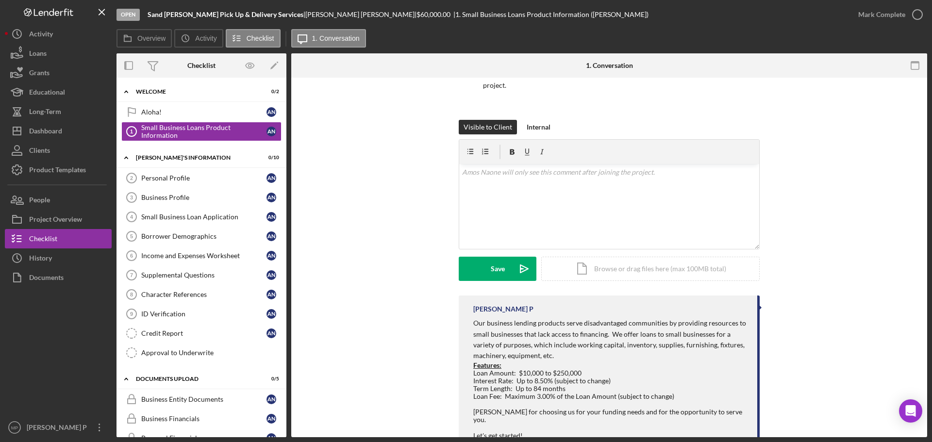
scroll to position [112, 0]
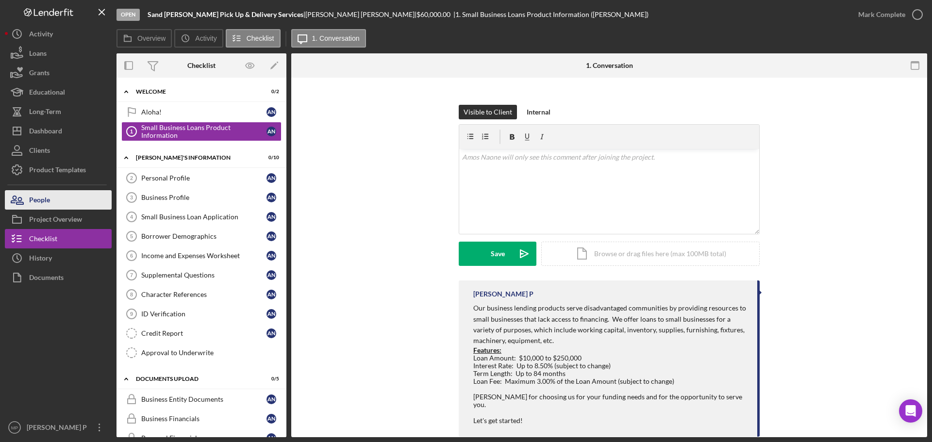
click at [62, 201] on button "People" at bounding box center [58, 199] width 107 height 19
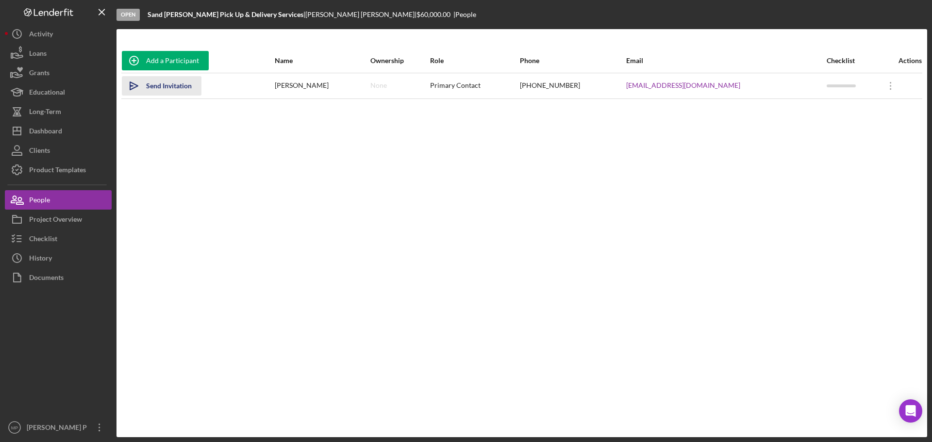
click at [172, 85] on div "Send Invitation" at bounding box center [169, 85] width 46 height 19
